Goal: Task Accomplishment & Management: Use online tool/utility

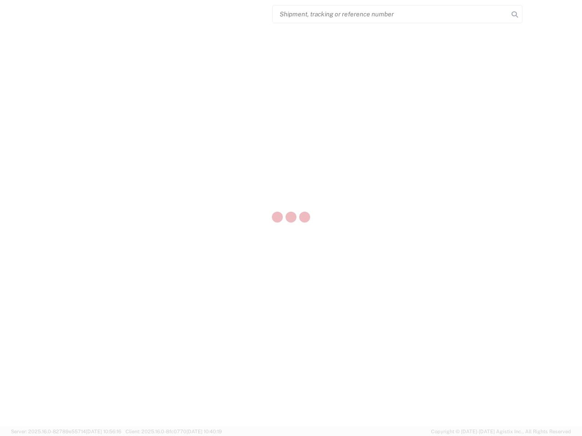
select select "US"
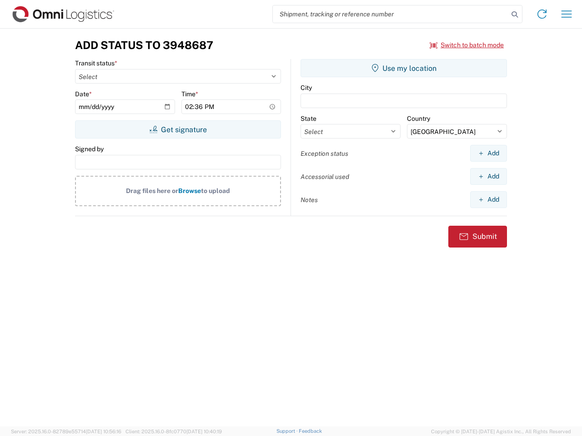
click at [391, 14] on input "search" at bounding box center [391, 13] width 236 height 17
click at [515, 15] on icon at bounding box center [514, 14] width 13 height 13
click at [542, 14] on icon at bounding box center [542, 14] width 15 height 15
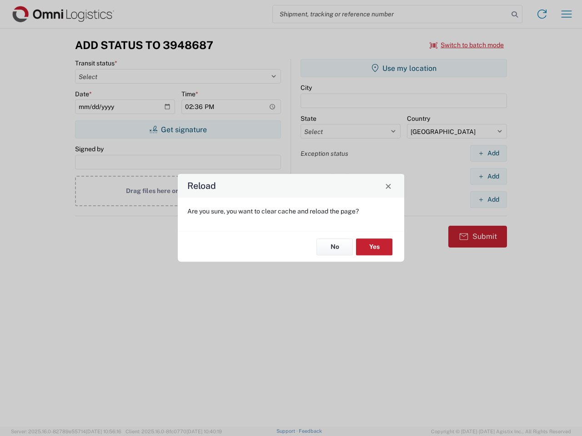
click at [467, 45] on div "Reload Are you sure, you want to clear cache and reload the page? No Yes" at bounding box center [291, 218] width 582 height 436
click at [178, 130] on div "Reload Are you sure, you want to clear cache and reload the page? No Yes" at bounding box center [291, 218] width 582 height 436
click at [404, 68] on div "Reload Are you sure, you want to clear cache and reload the page? No Yes" at bounding box center [291, 218] width 582 height 436
click at [488, 153] on div "Reload Are you sure, you want to clear cache and reload the page? No Yes" at bounding box center [291, 218] width 582 height 436
click at [488, 176] on div "Reload Are you sure, you want to clear cache and reload the page? No Yes" at bounding box center [291, 218] width 582 height 436
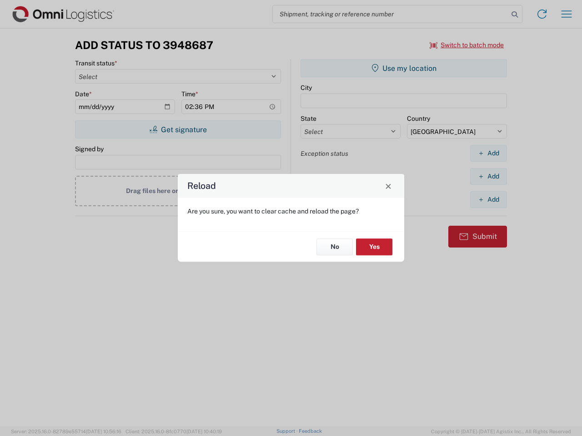
click at [488, 200] on div "Reload Are you sure, you want to clear cache and reload the page? No Yes" at bounding box center [291, 218] width 582 height 436
